Goal: Use online tool/utility

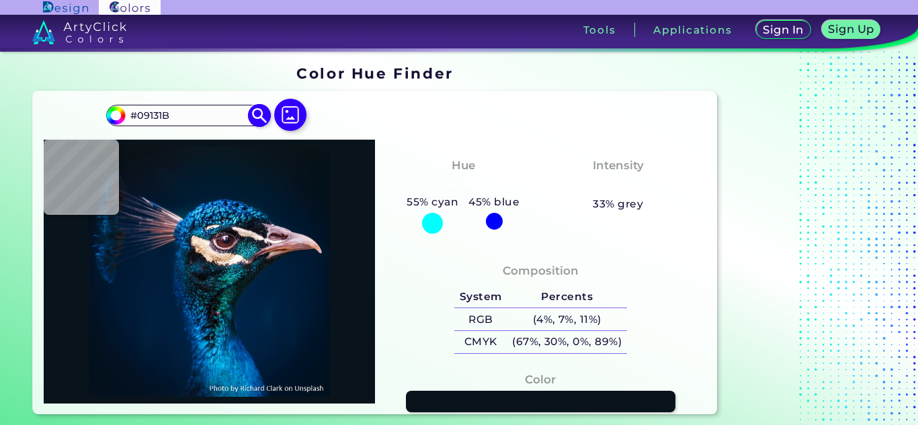
click at [218, 119] on input "#09131B" at bounding box center [188, 116] width 125 height 18
click at [179, 118] on input "#09131B" at bounding box center [188, 116] width 125 height 18
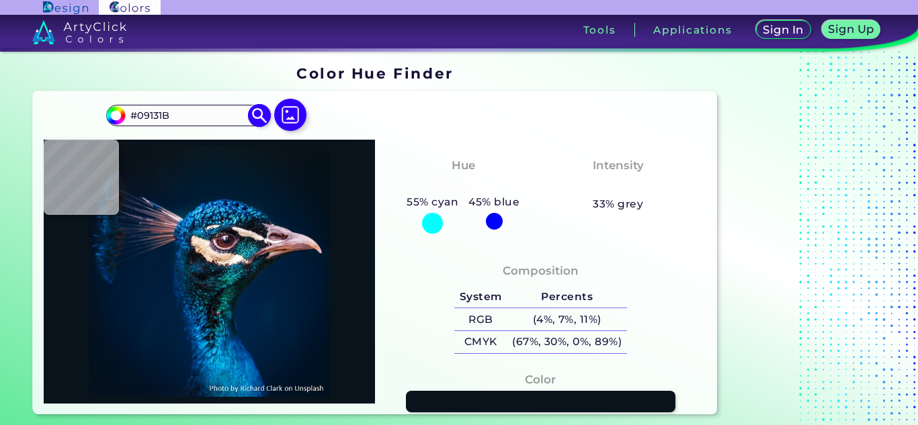
paste input "c28a76"
type input "#c28a76"
type input "#C28A76"
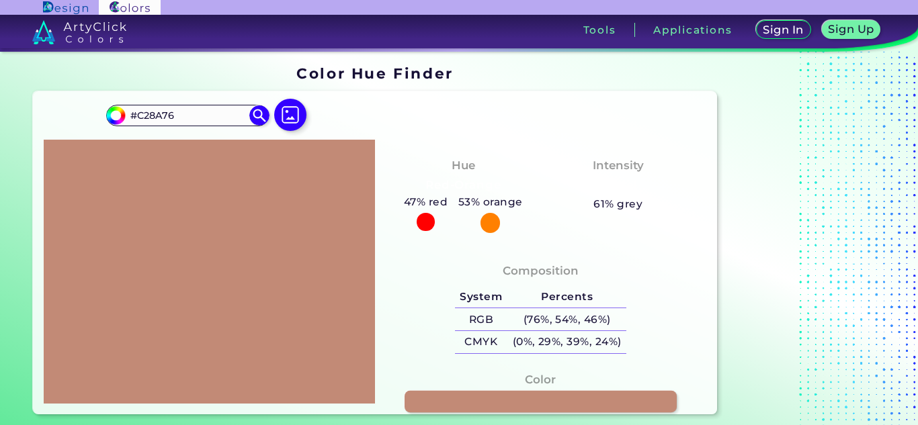
click at [497, 396] on link at bounding box center [541, 402] width 272 height 22
